Goal: Information Seeking & Learning: Understand process/instructions

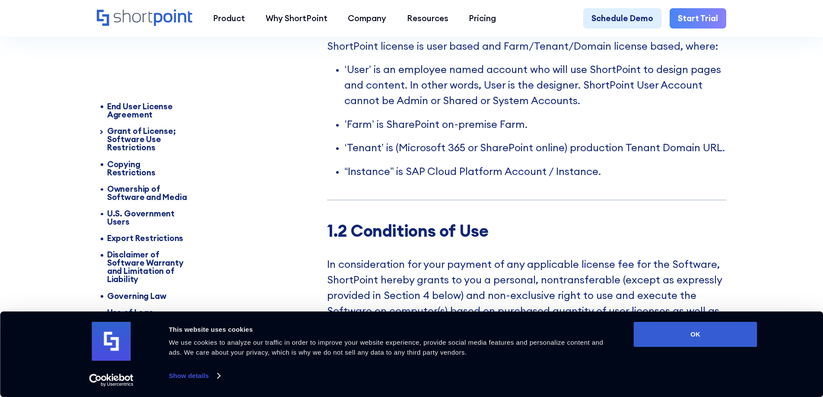
scroll to position [907, 0]
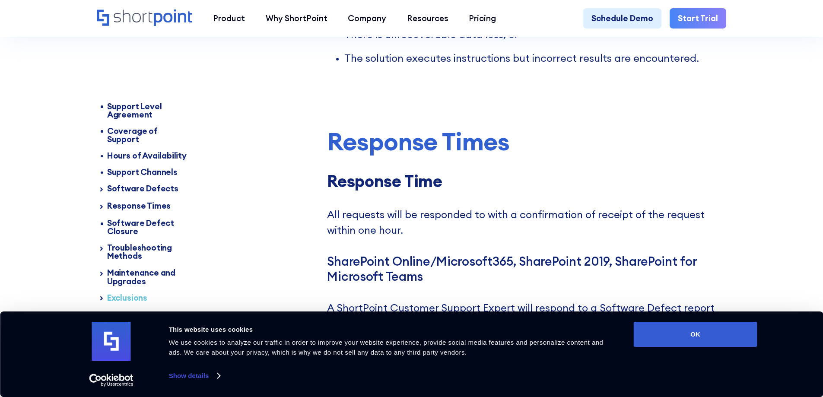
scroll to position [1728, 0]
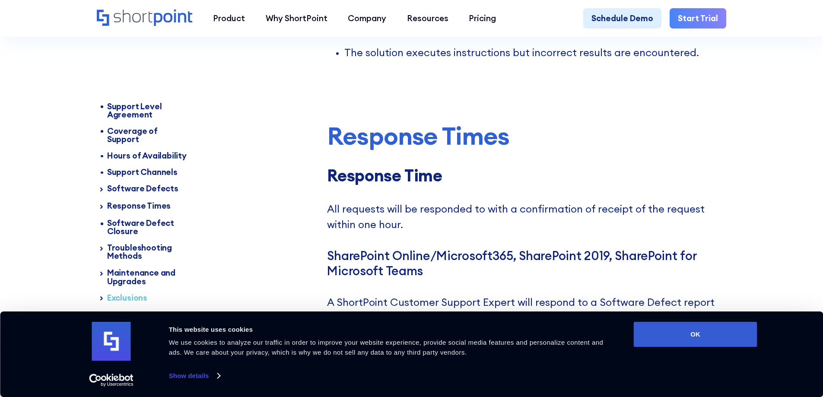
click at [130, 294] on div "Exclusions" at bounding box center [148, 298] width 83 height 8
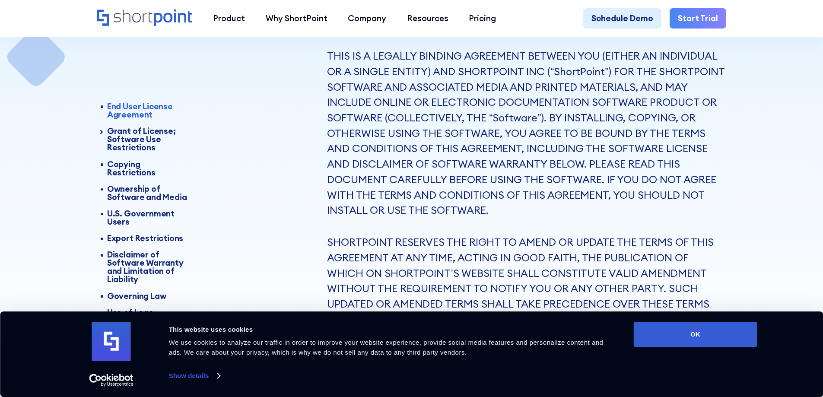
scroll to position [4002, 0]
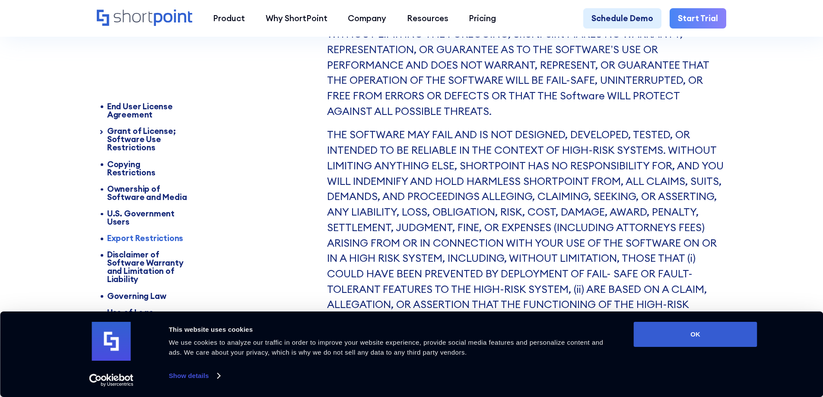
click at [484, 193] on p "THE SOFTWARE MAY FAIL AND IS NOT DESIGNED, DEVELOPED, TESTED, OR INTENDED TO BE…" at bounding box center [526, 235] width 399 height 216
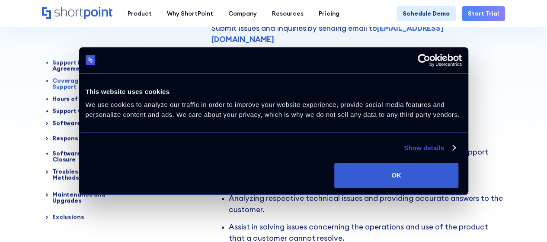
scroll to position [432, 0]
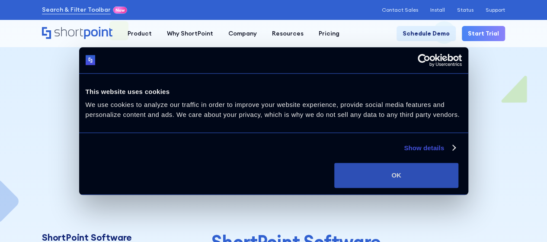
click at [458, 180] on button "OK" at bounding box center [396, 174] width 124 height 25
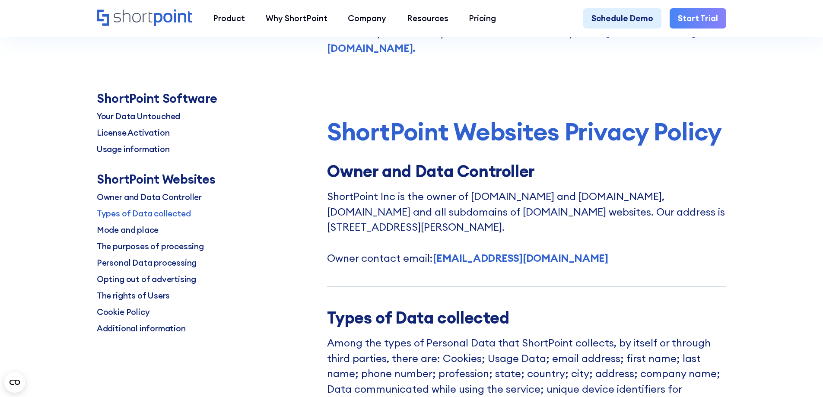
scroll to position [2420, 0]
